Goal: Transaction & Acquisition: Purchase product/service

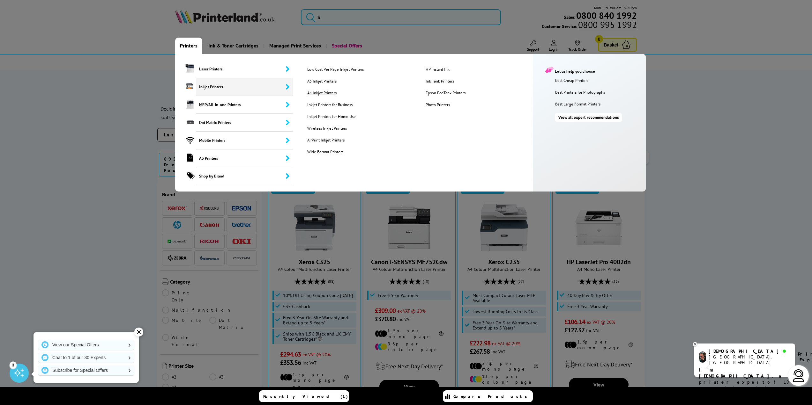
click at [318, 94] on link "A4 Inkjet Printers" at bounding box center [361, 92] width 118 height 5
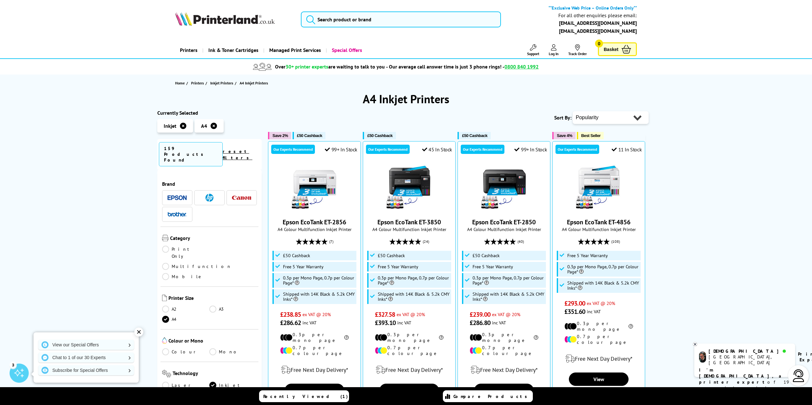
click at [635, 120] on select "Popularity Rating Price - Low to High Price - High to Low Running Costs - Low t…" at bounding box center [611, 117] width 76 height 13
select select "Price Ascending"
click at [573, 111] on select "Popularity Rating Price - Low to High Price - High to Low Running Costs - Low t…" at bounding box center [611, 117] width 76 height 13
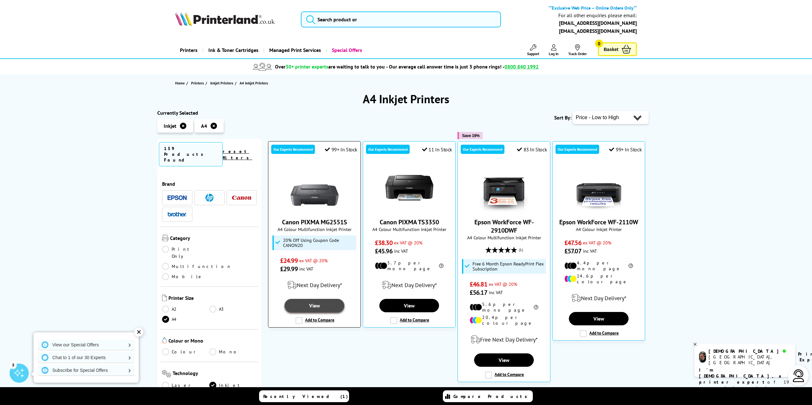
click at [316, 306] on link "View" at bounding box center [314, 305] width 59 height 13
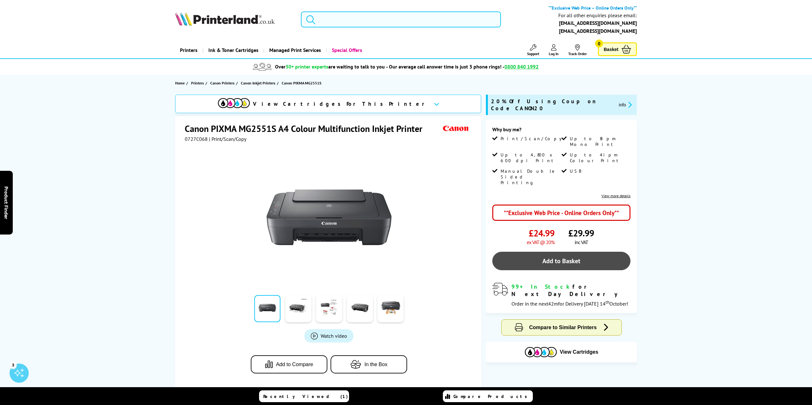
click at [569, 252] on link "Add to Basket" at bounding box center [561, 261] width 138 height 19
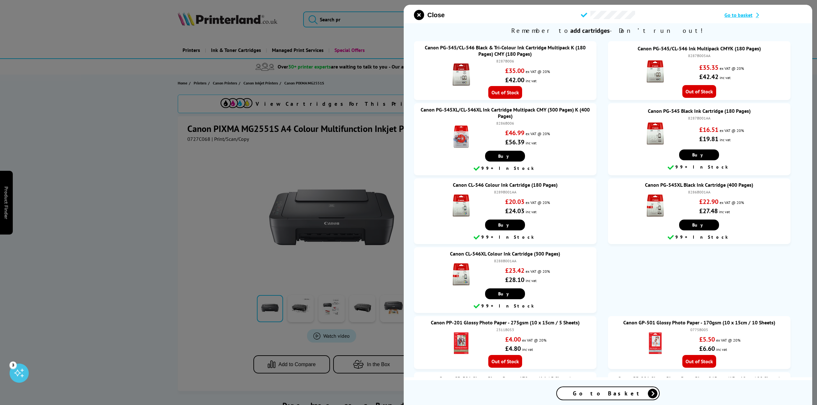
click at [603, 390] on div "Go to Basket" at bounding box center [608, 394] width 102 height 12
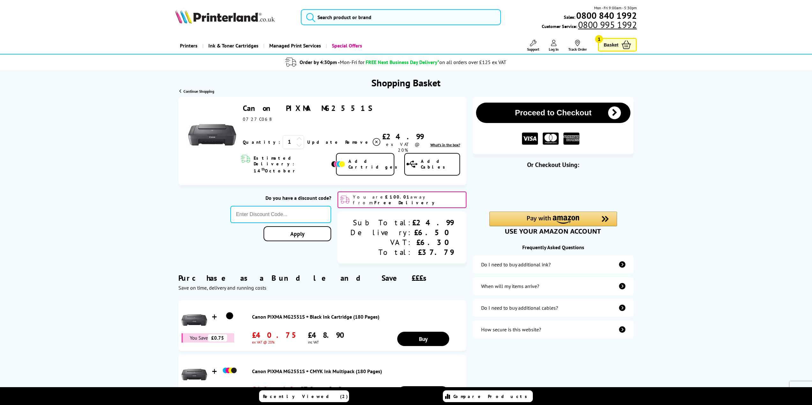
drag, startPoint x: 323, startPoint y: 108, endPoint x: 291, endPoint y: 108, distance: 31.9
click at [291, 108] on div "Canon PIXMA MG2551S ex VAT @ 20%" at bounding box center [351, 112] width 217 height 19
copy link "MG2551S"
